Goal: Task Accomplishment & Management: Use online tool/utility

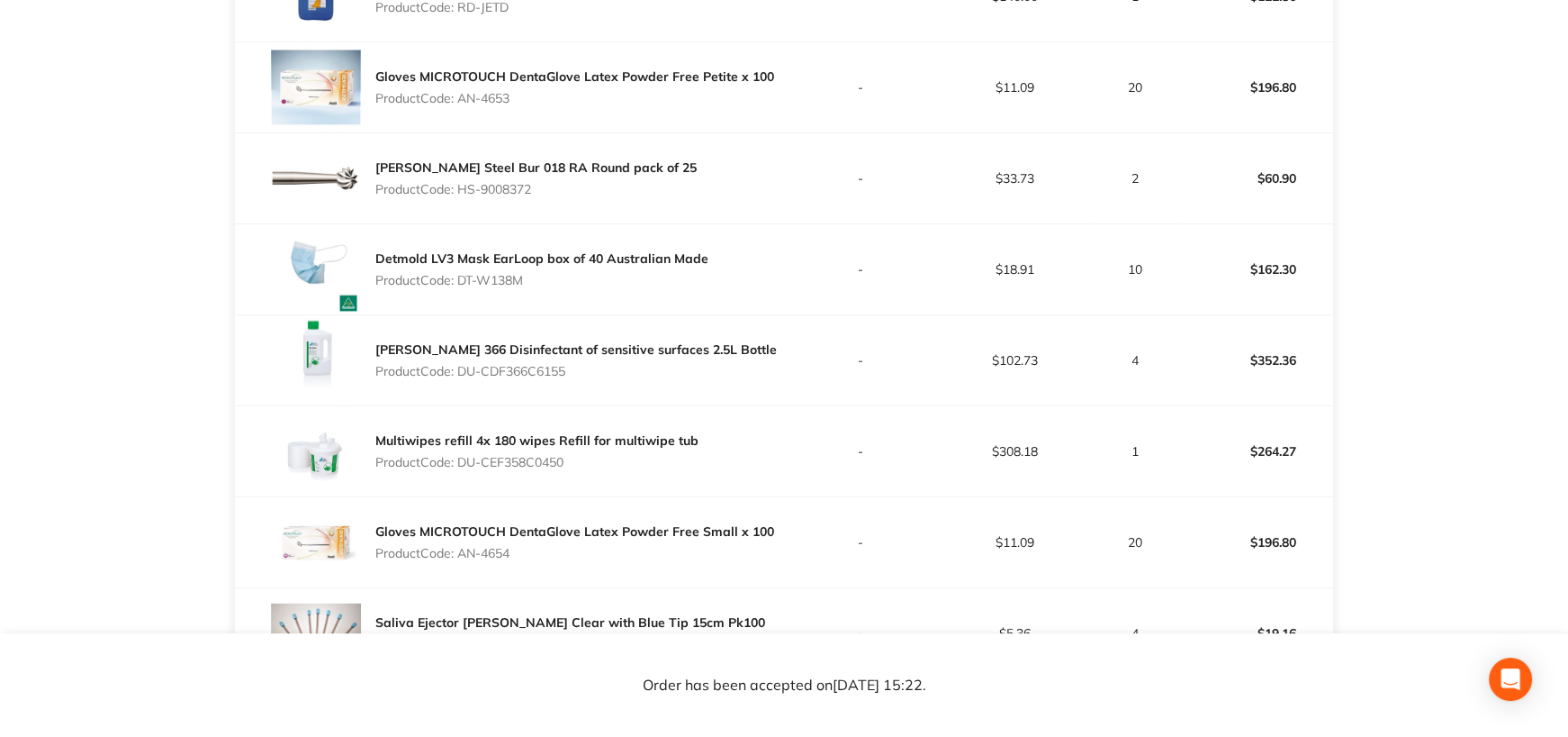
scroll to position [811, 0]
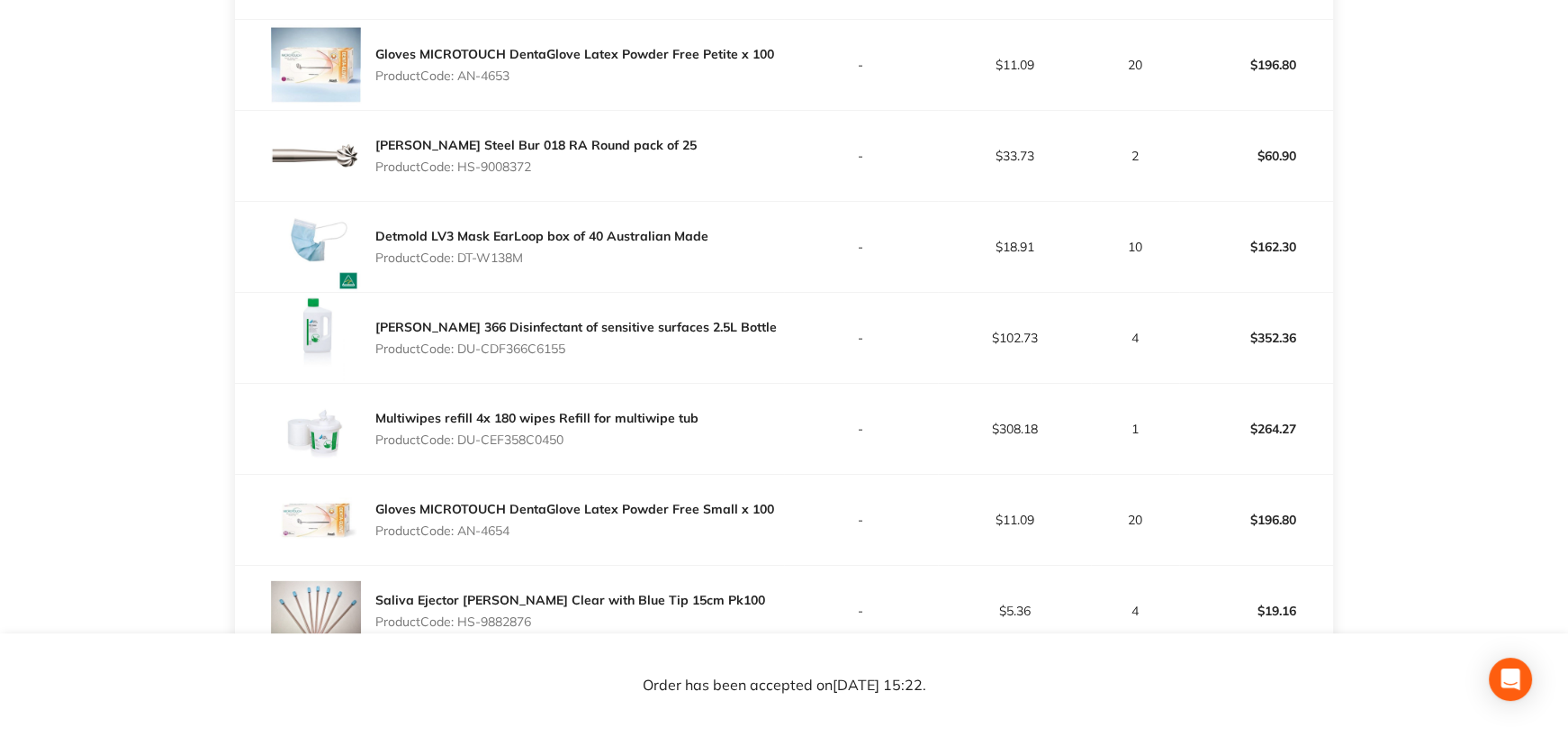
drag, startPoint x: 459, startPoint y: 348, endPoint x: 572, endPoint y: 352, distance: 113.1
click at [572, 352] on p "Product Code: DU-CDF366C6155" at bounding box center [575, 348] width 402 height 14
copy p "DU-CDF366C6155"
drag, startPoint x: 460, startPoint y: 440, endPoint x: 613, endPoint y: 442, distance: 153.0
click at [613, 442] on p "Product Code: DU-CEF358C0450" at bounding box center [536, 439] width 324 height 14
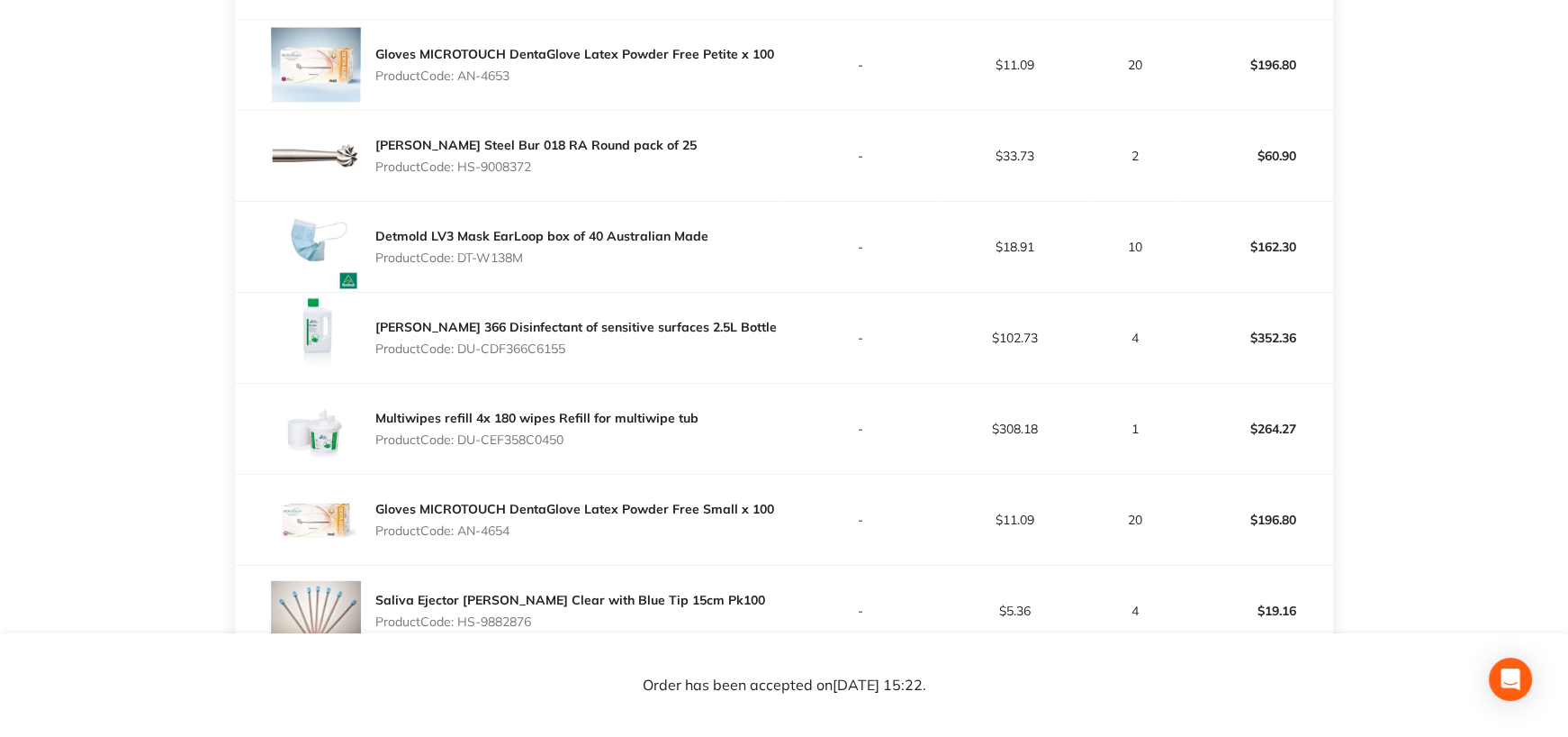
copy p "DU-CEF358C0450"
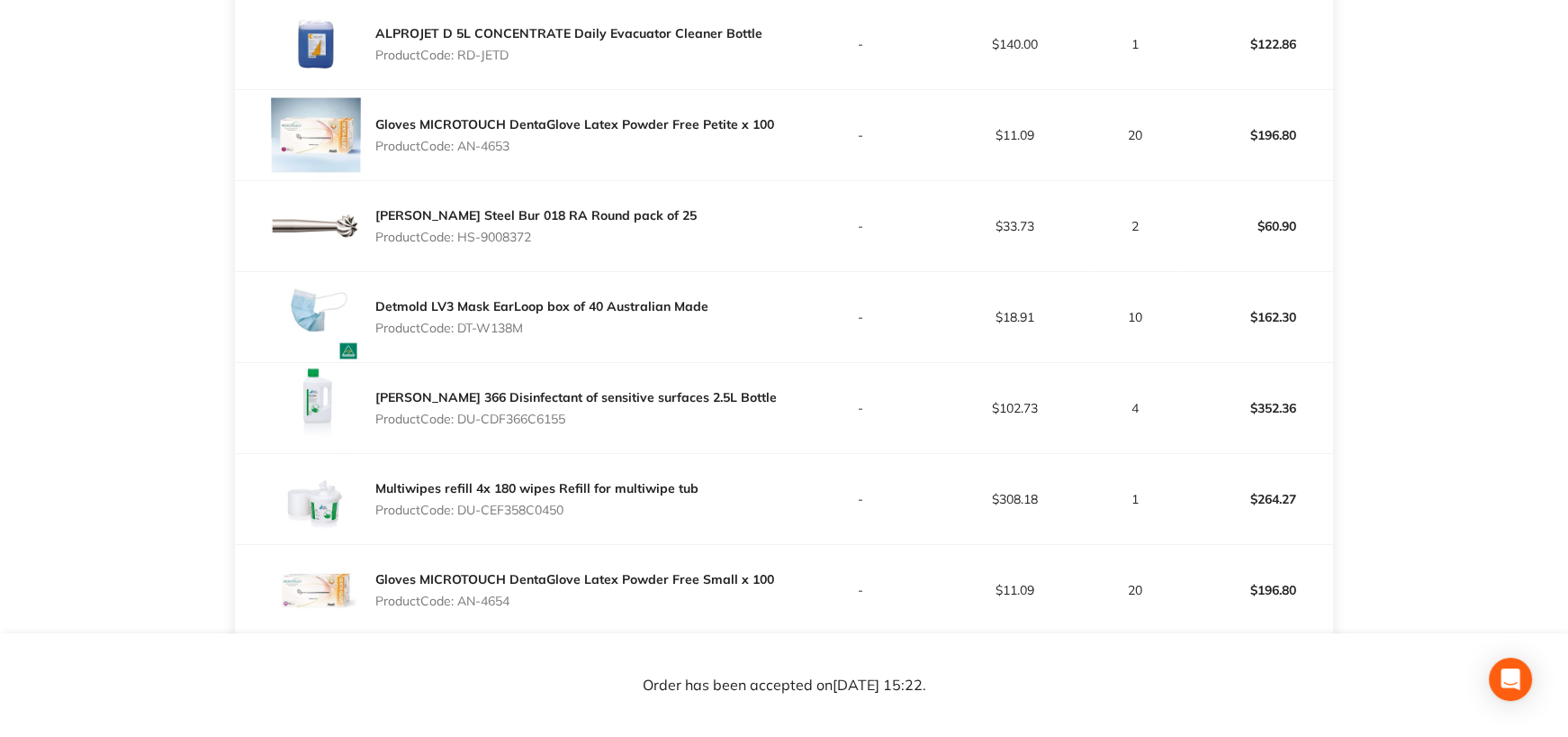
scroll to position [721, 0]
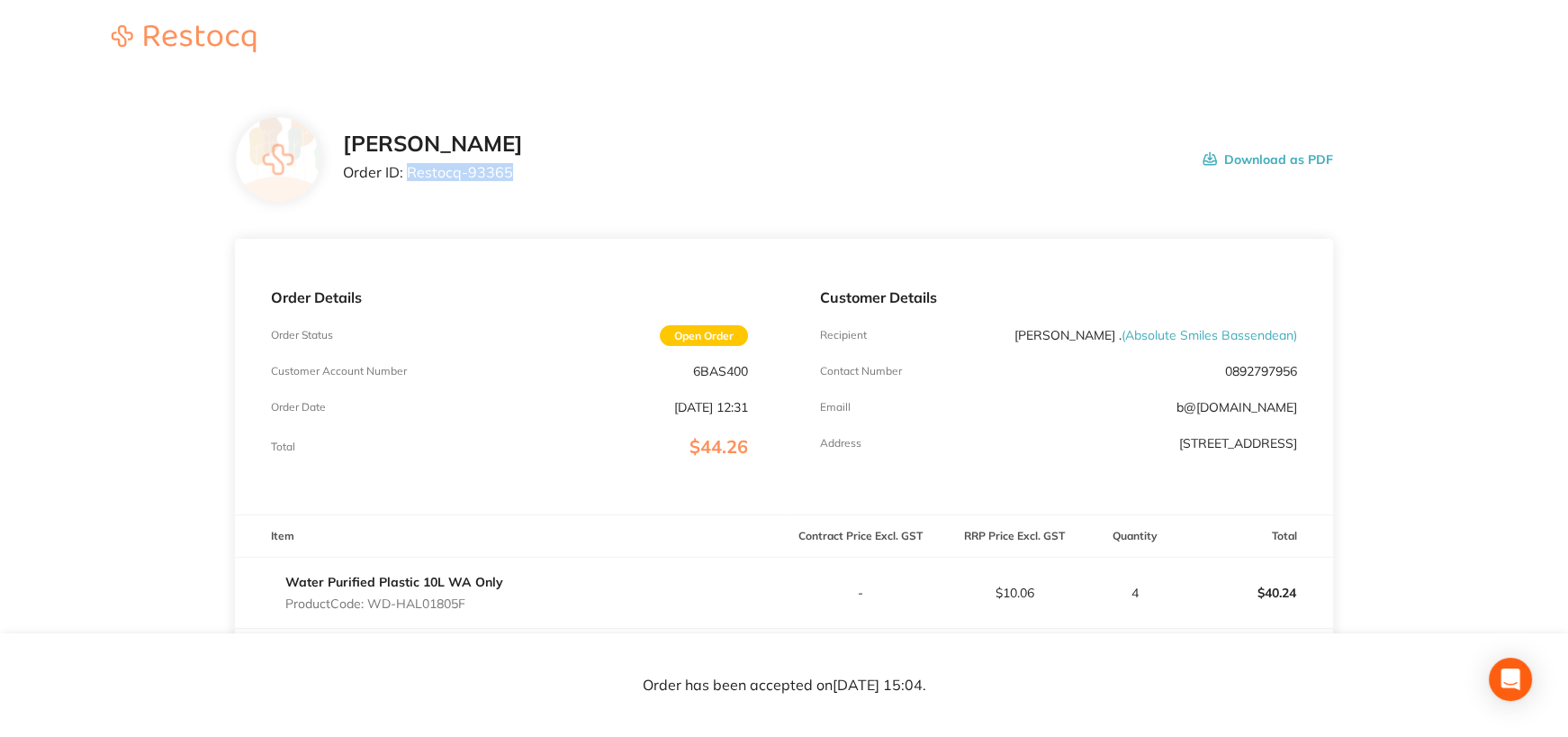
drag, startPoint x: 408, startPoint y: 170, endPoint x: 533, endPoint y: 173, distance: 125.0
click at [523, 173] on p "Order ID: Restocq- 93365" at bounding box center [432, 172] width 180 height 16
drag, startPoint x: 708, startPoint y: 143, endPoint x: 630, endPoint y: 7, distance: 156.8
click at [708, 143] on div "Henry Schein Halas Order ID: Restocq- 93365 Download as PDF" at bounding box center [837, 159] width 990 height 55
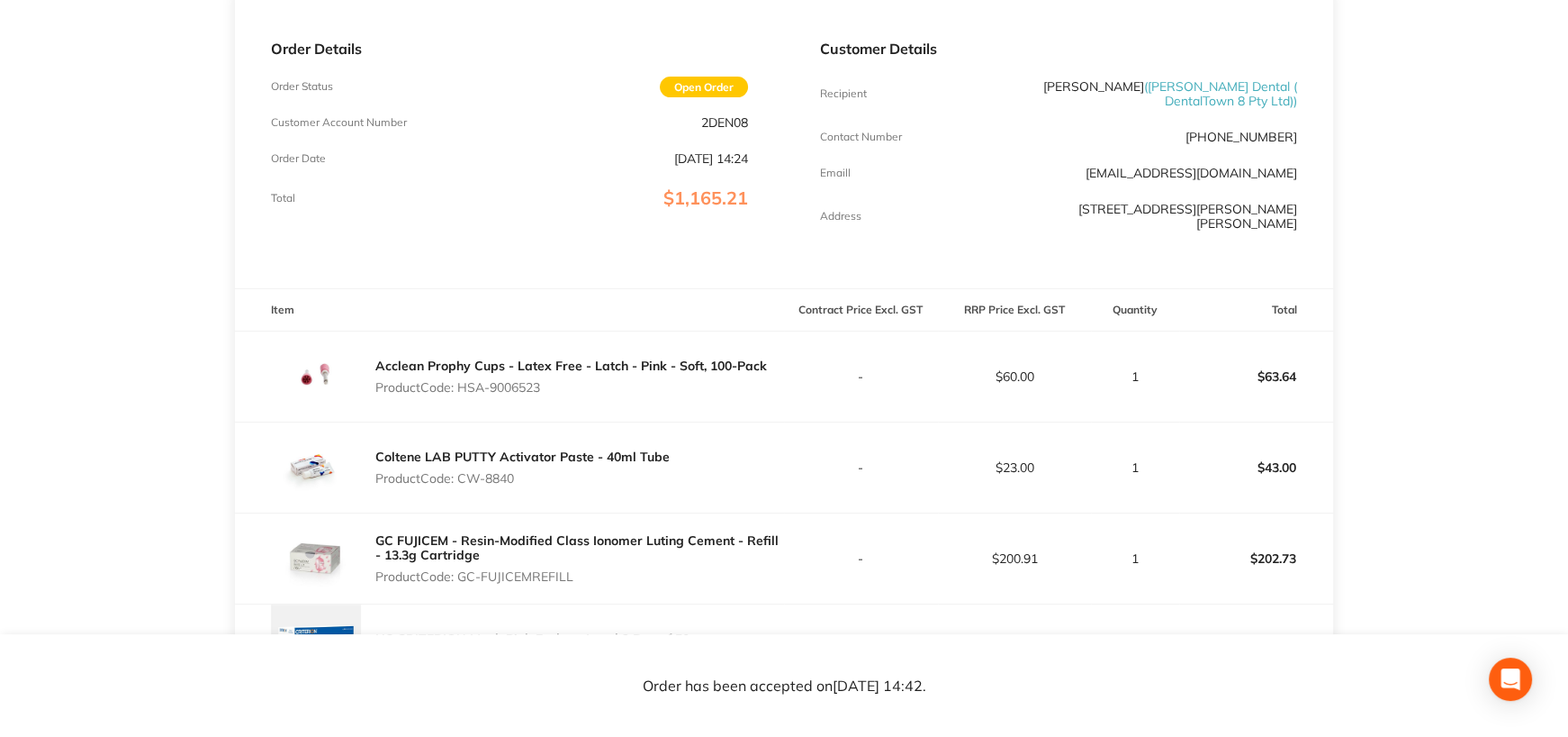
scroll to position [270, 0]
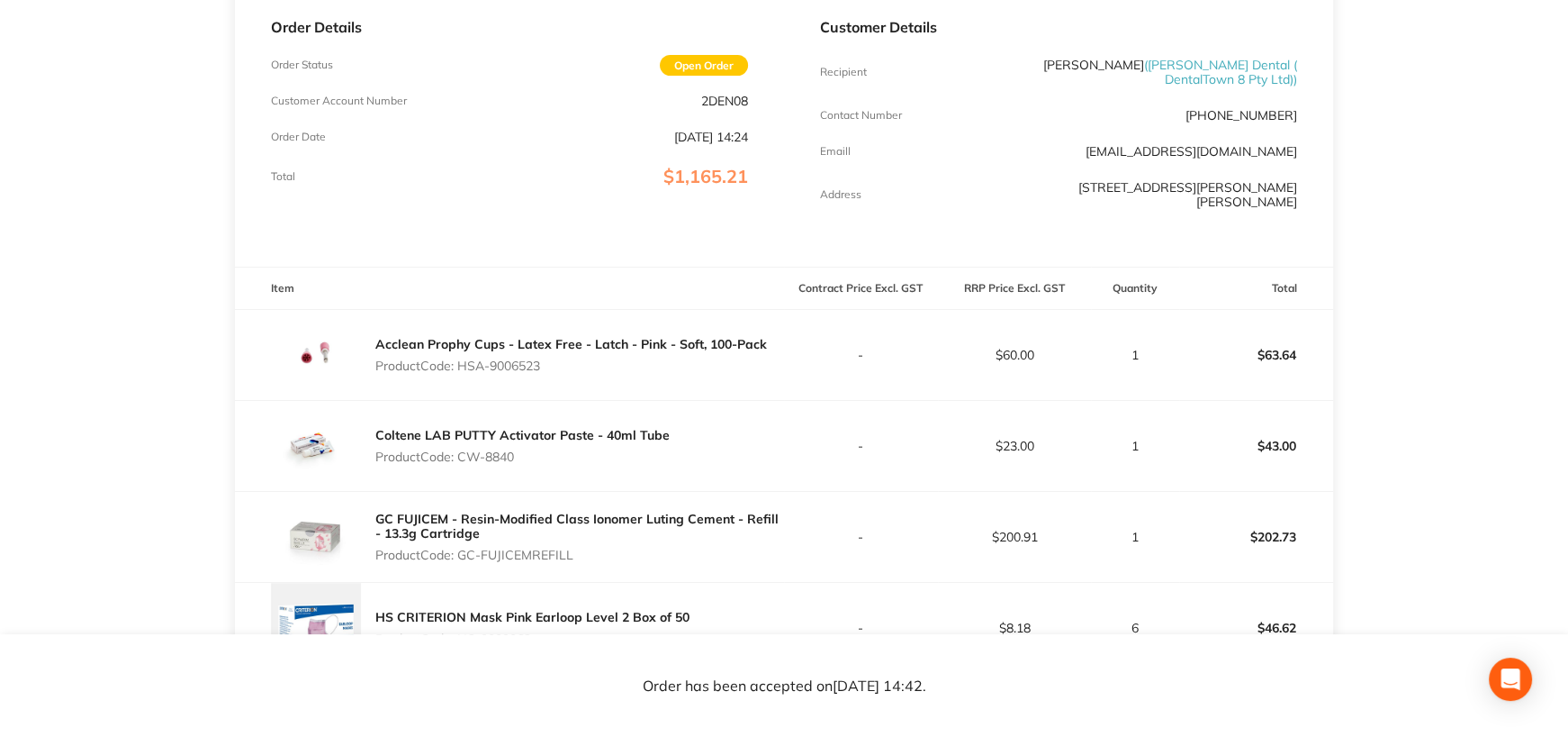
click at [519, 450] on p "Product Code: CW-8840" at bounding box center [522, 456] width 295 height 14
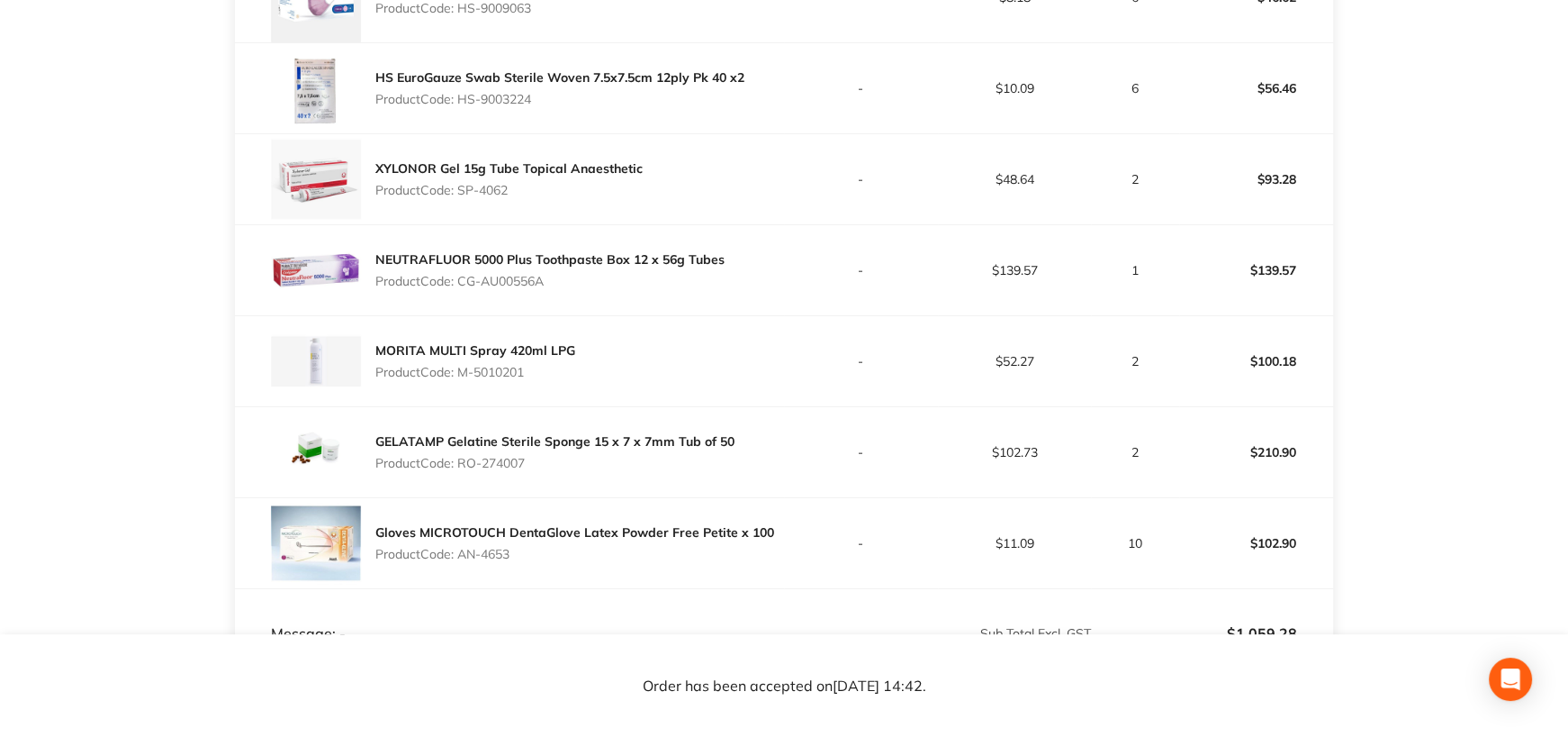
scroll to position [991, 0]
